Goal: Task Accomplishment & Management: Use online tool/utility

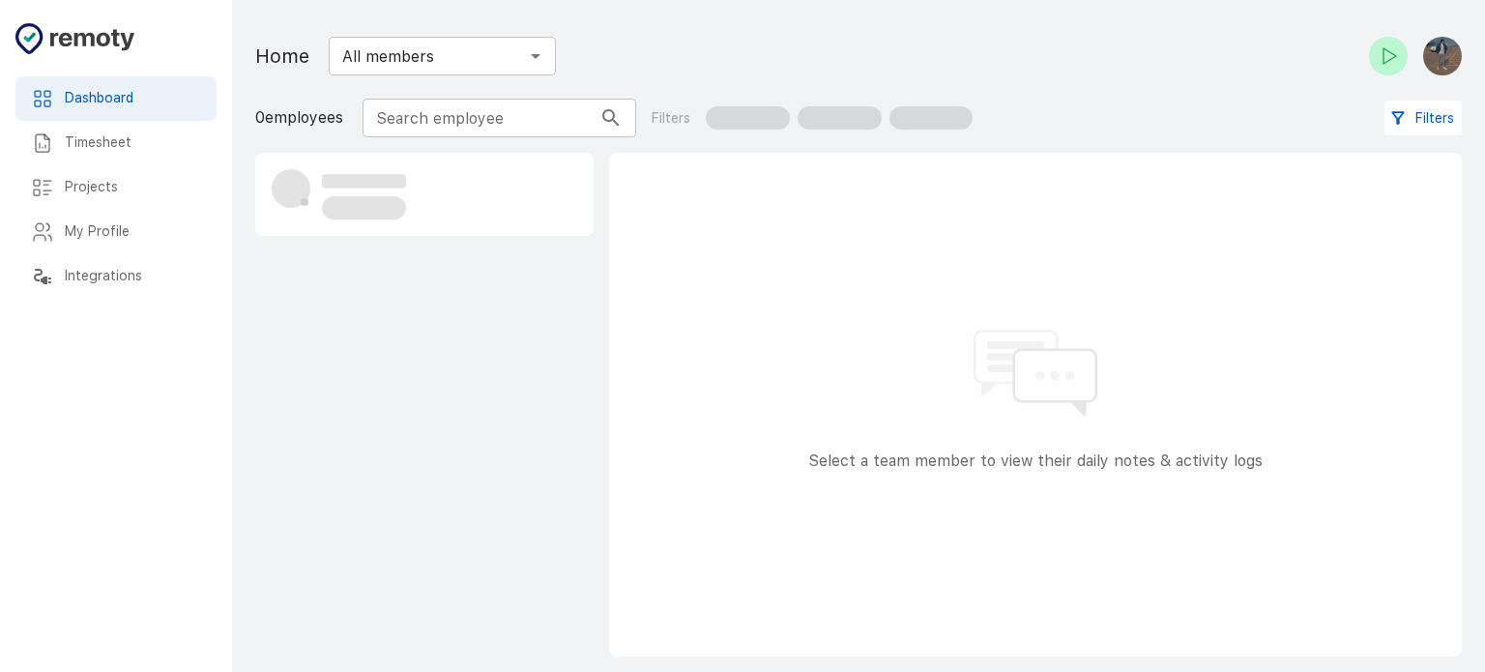
click at [148, 134] on h6 "Timesheet" at bounding box center [133, 142] width 136 height 21
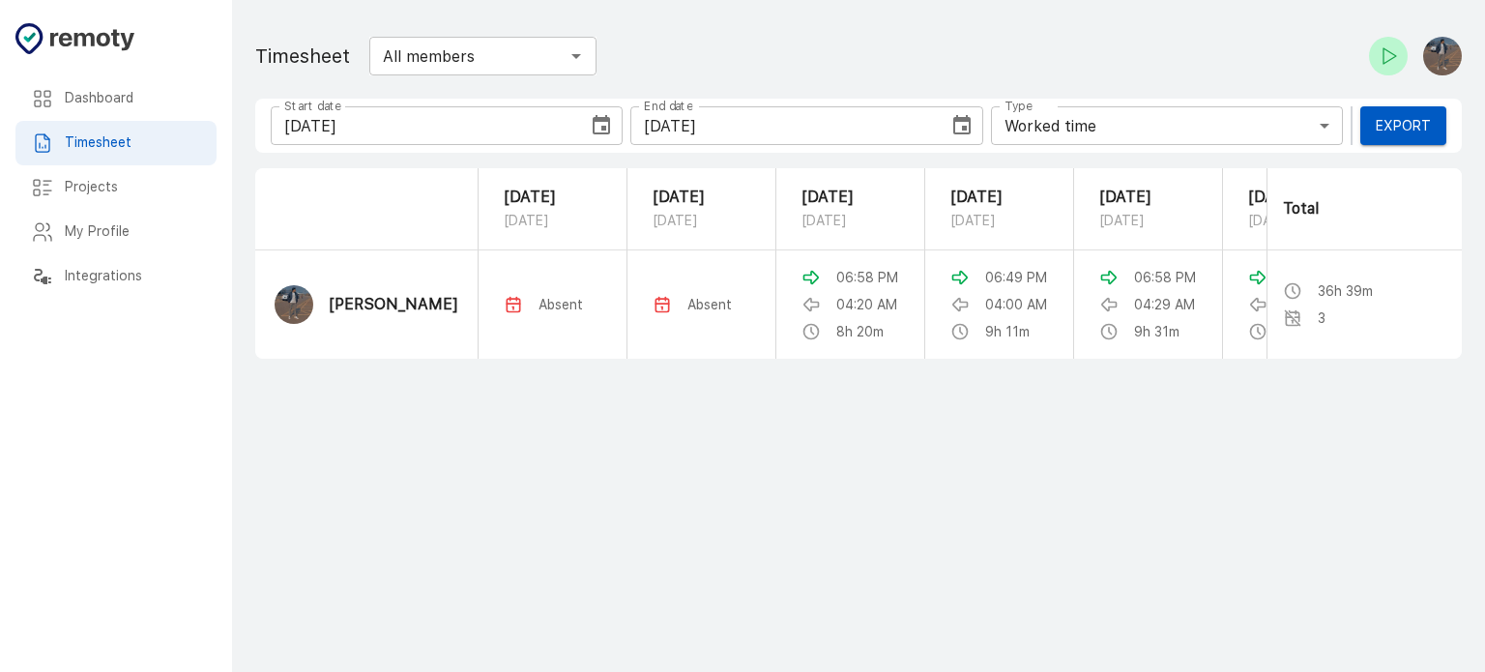
click at [601, 120] on icon "Choose date, selected date is Aug 9, 2025" at bounding box center [601, 124] width 17 height 19
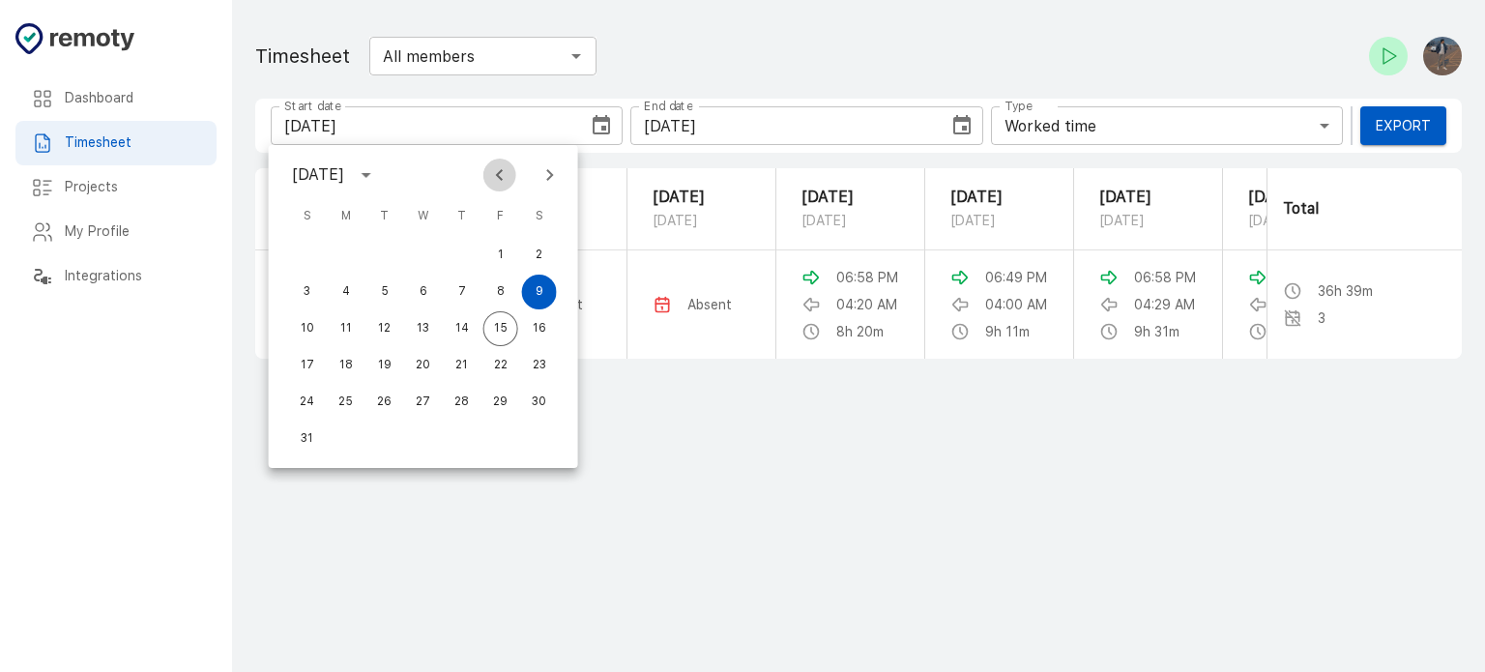
click at [499, 171] on icon "Previous month" at bounding box center [499, 175] width 7 height 12
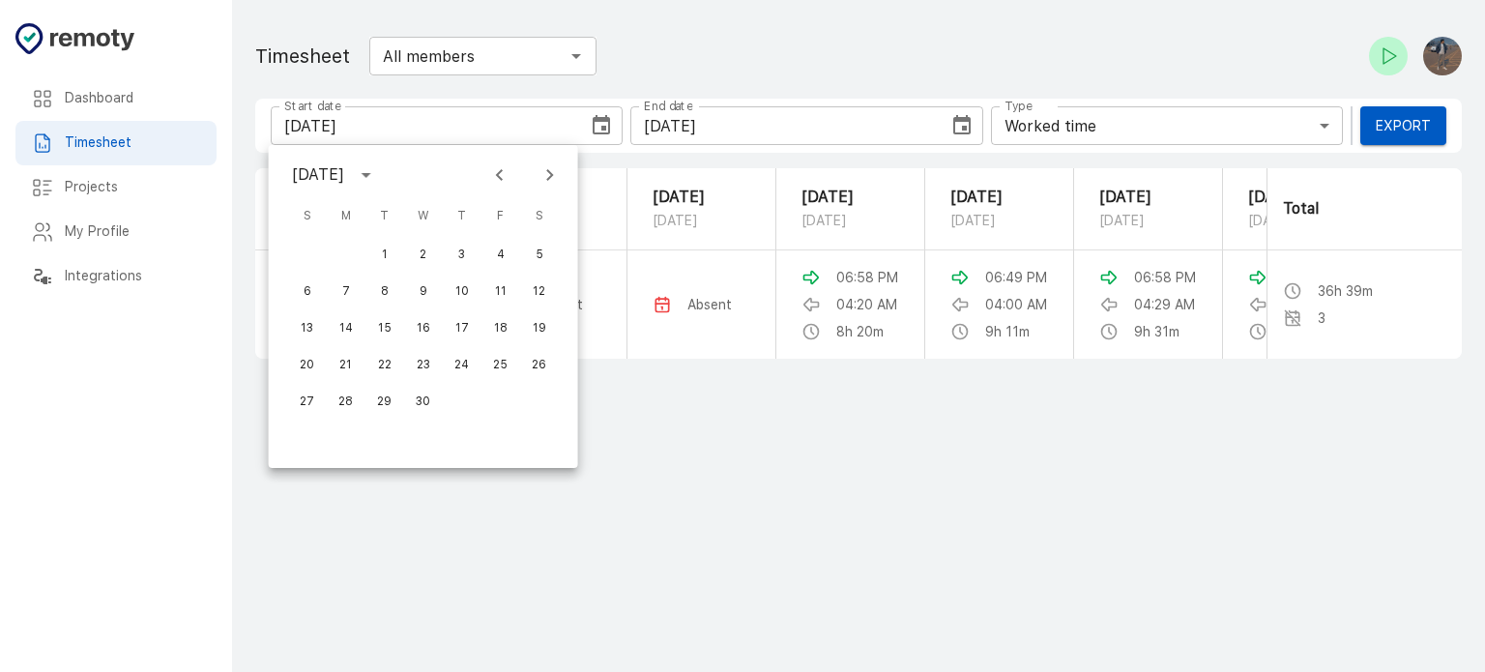
click at [499, 171] on icon "Previous month" at bounding box center [499, 175] width 7 height 12
click at [543, 171] on icon "Next month" at bounding box center [549, 174] width 23 height 23
click at [420, 252] on button "1" at bounding box center [423, 255] width 35 height 35
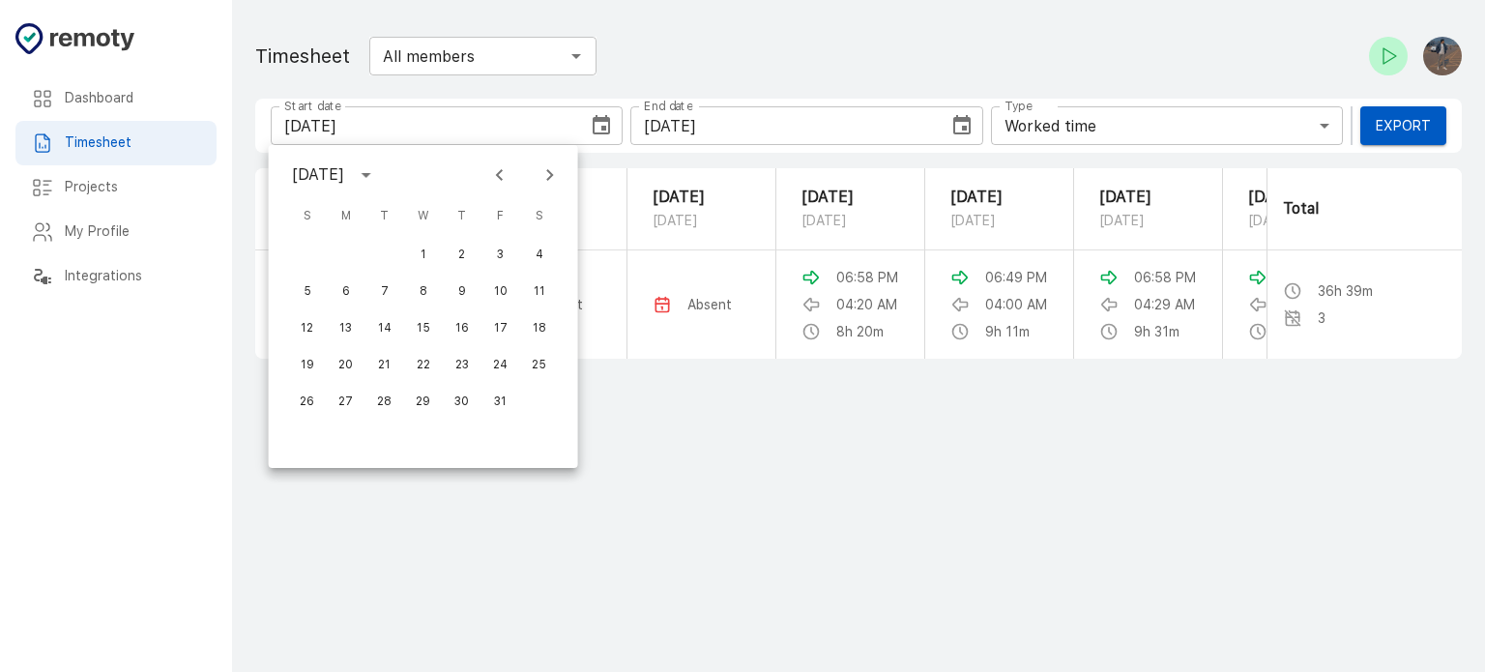
type input "[DATE]"
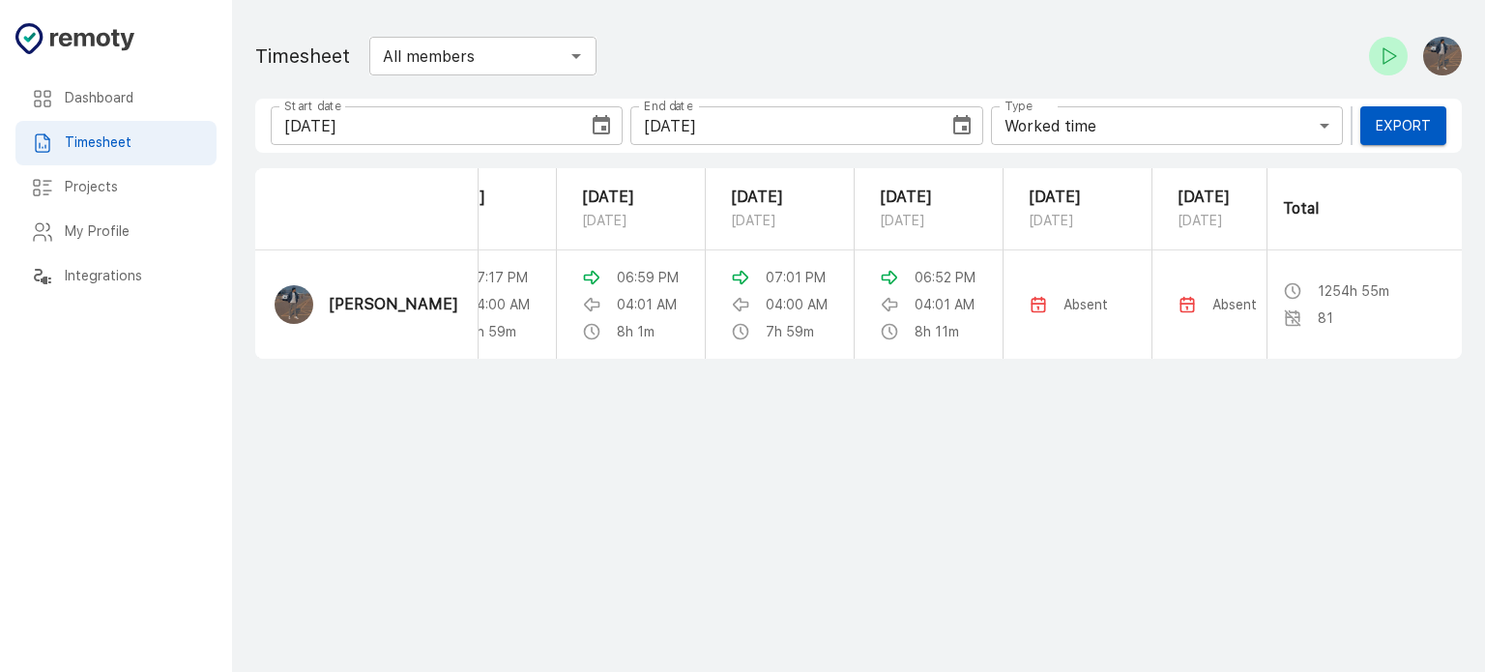
scroll to position [0, 4115]
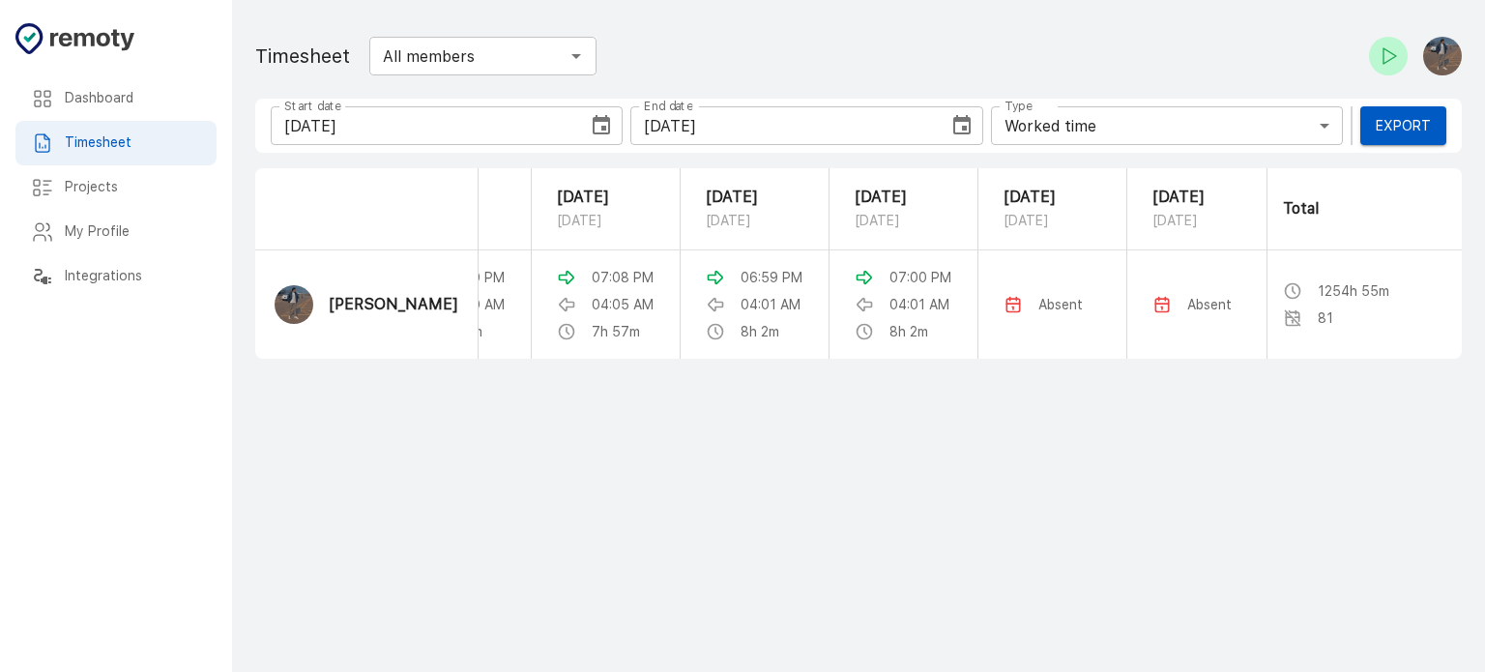
click at [416, 448] on main "Dashboard Timesheet Projects My Profile Integrations Timesheet All members ​ St…" at bounding box center [858, 336] width 1253 height 672
